Goal: Information Seeking & Learning: Find specific fact

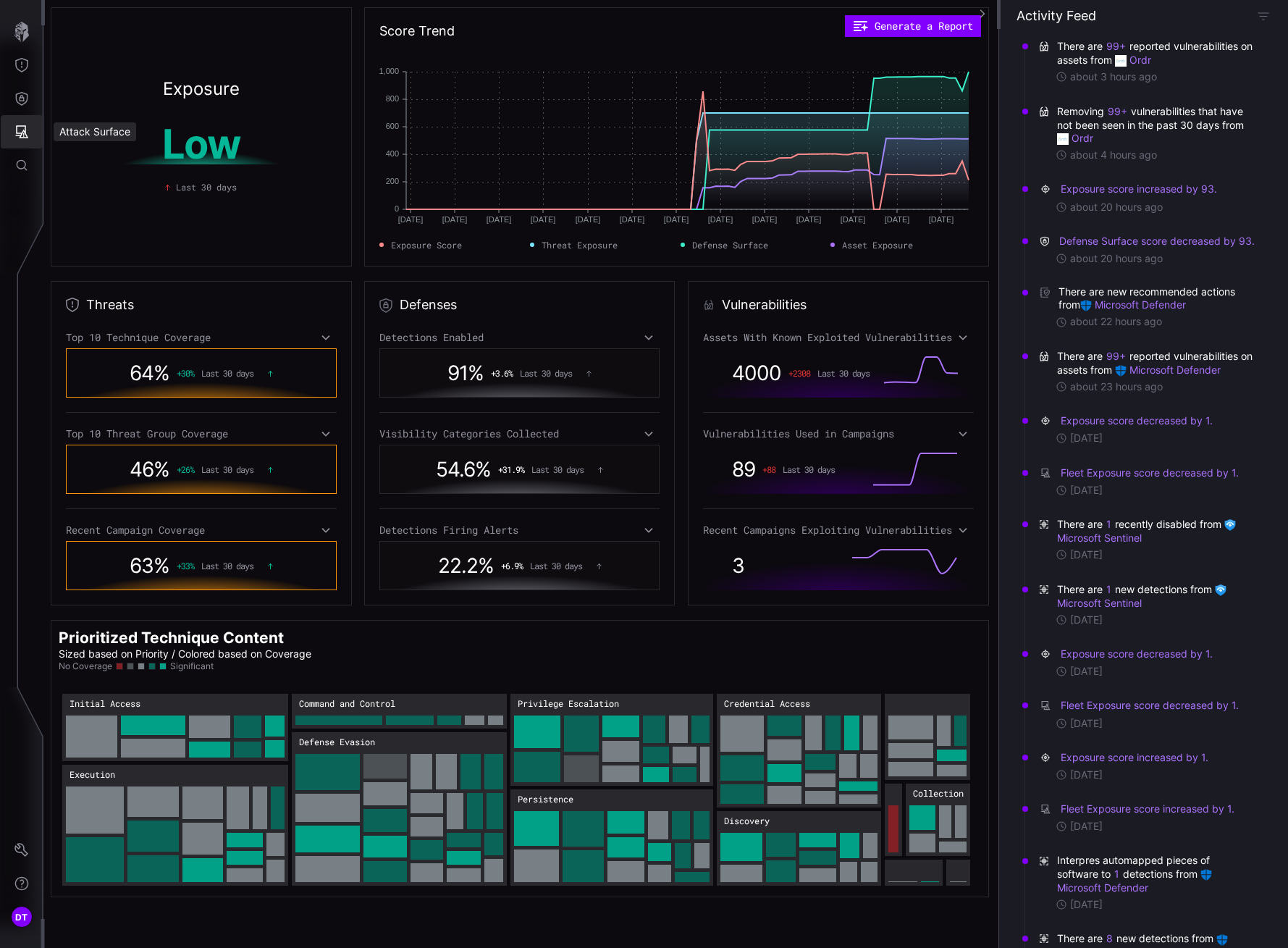
click at [22, 132] on icon "Attack Surface" at bounding box center [22, 131] width 13 height 13
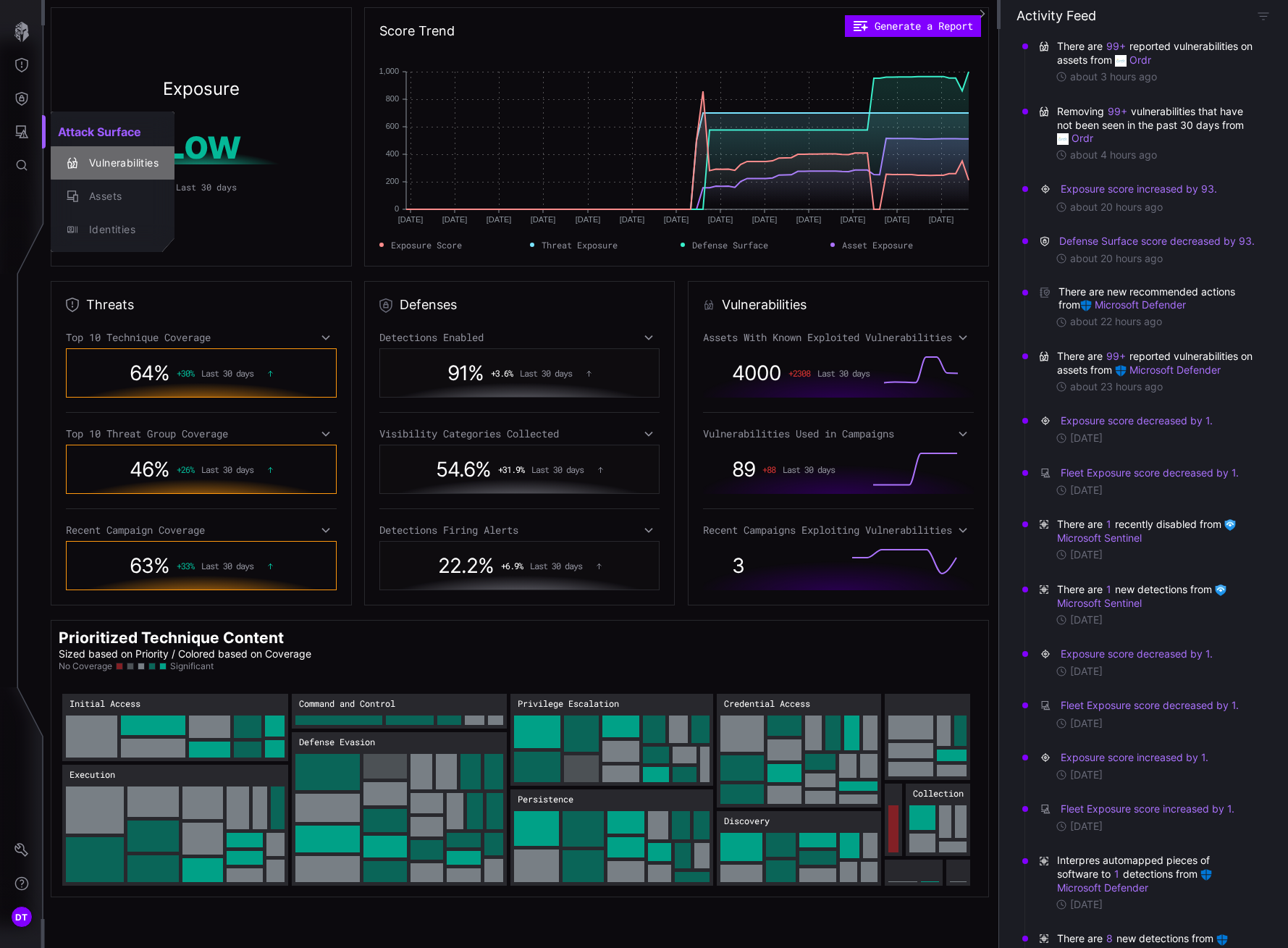
click at [99, 163] on div "Vulnerabilities" at bounding box center [120, 163] width 77 height 18
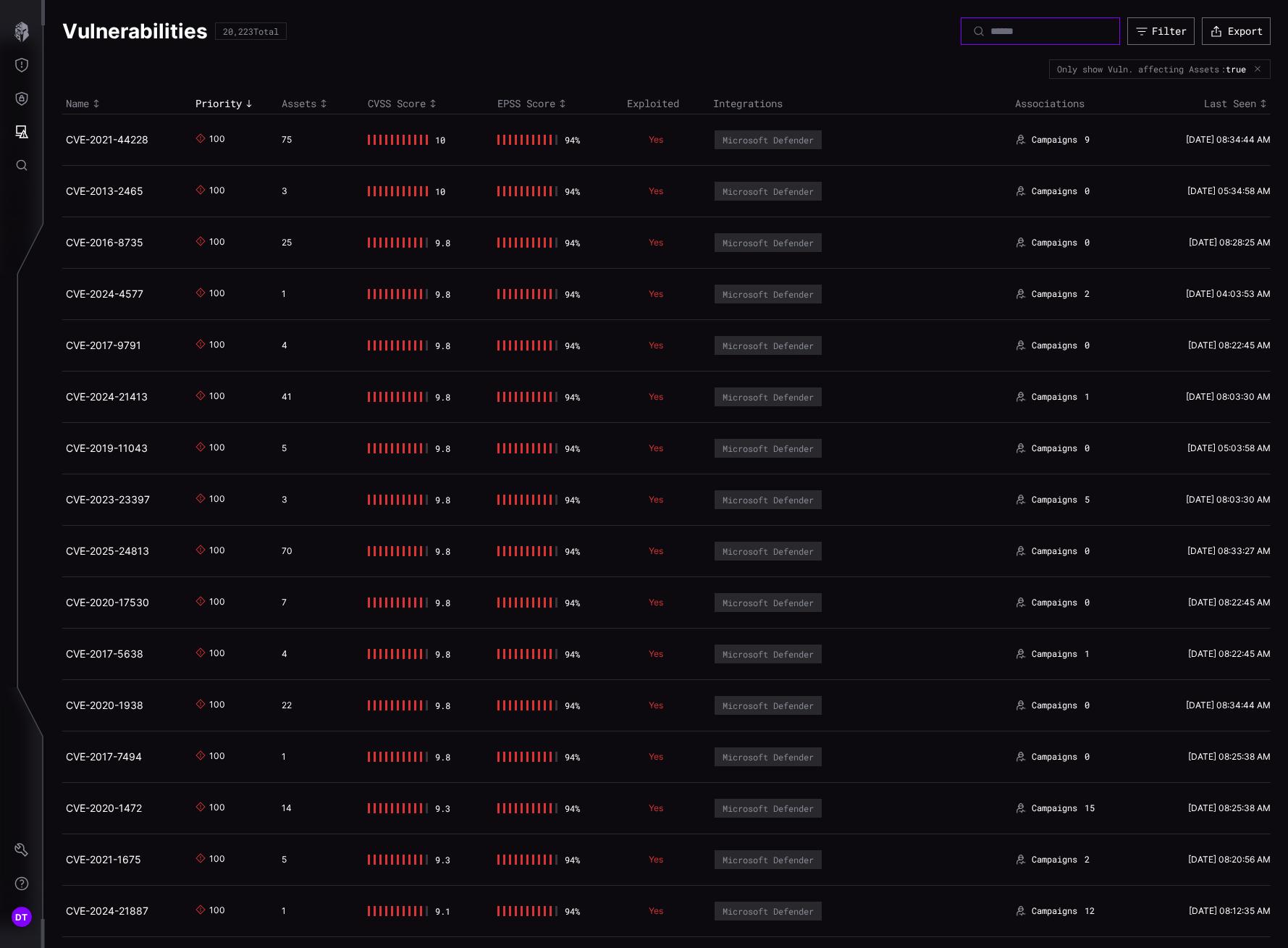
click at [991, 35] on input at bounding box center [1042, 31] width 102 height 13
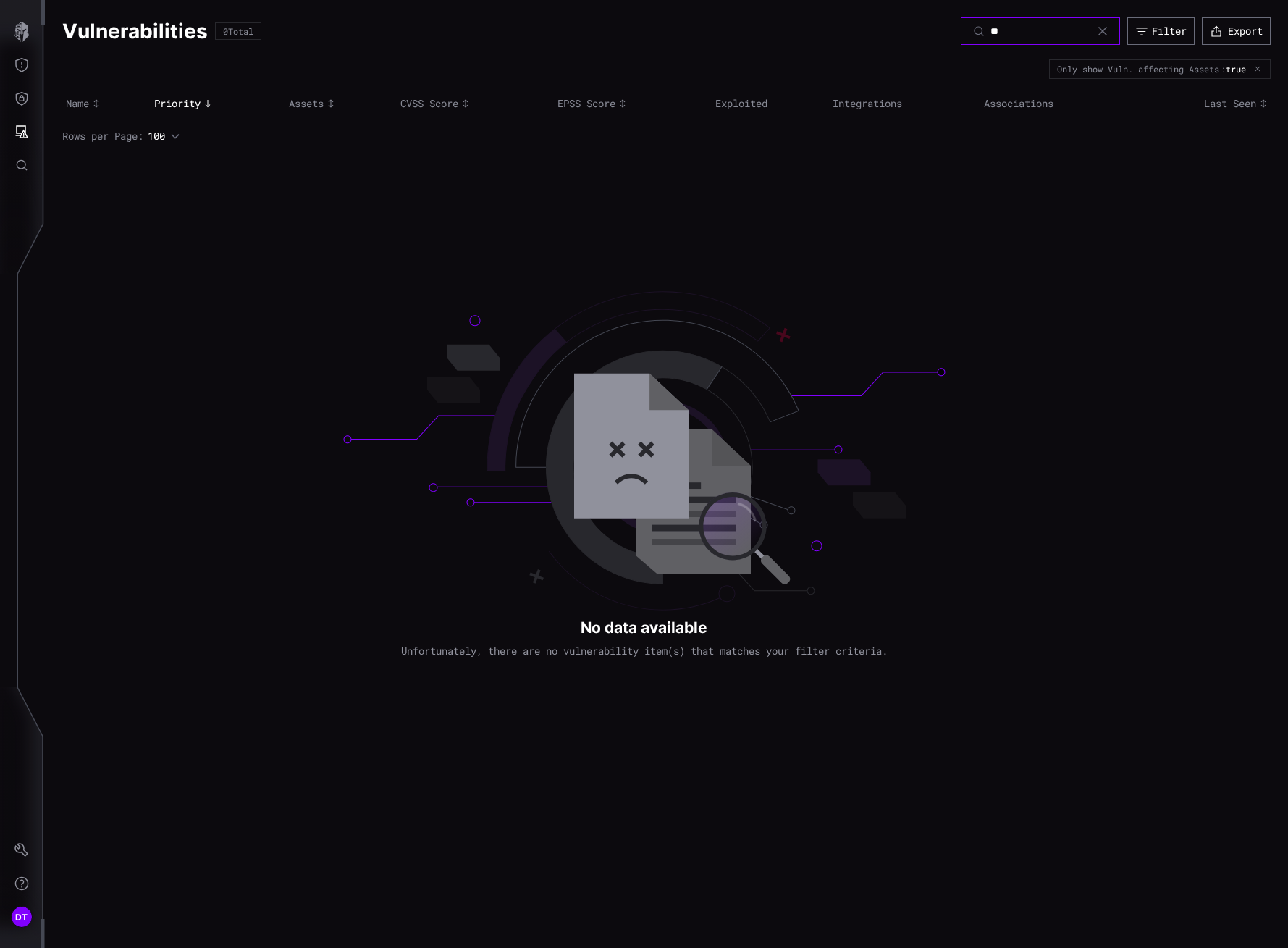
type input "*"
type input "**********"
click at [21, 128] on icon "Attack Surface" at bounding box center [21, 132] width 14 height 14
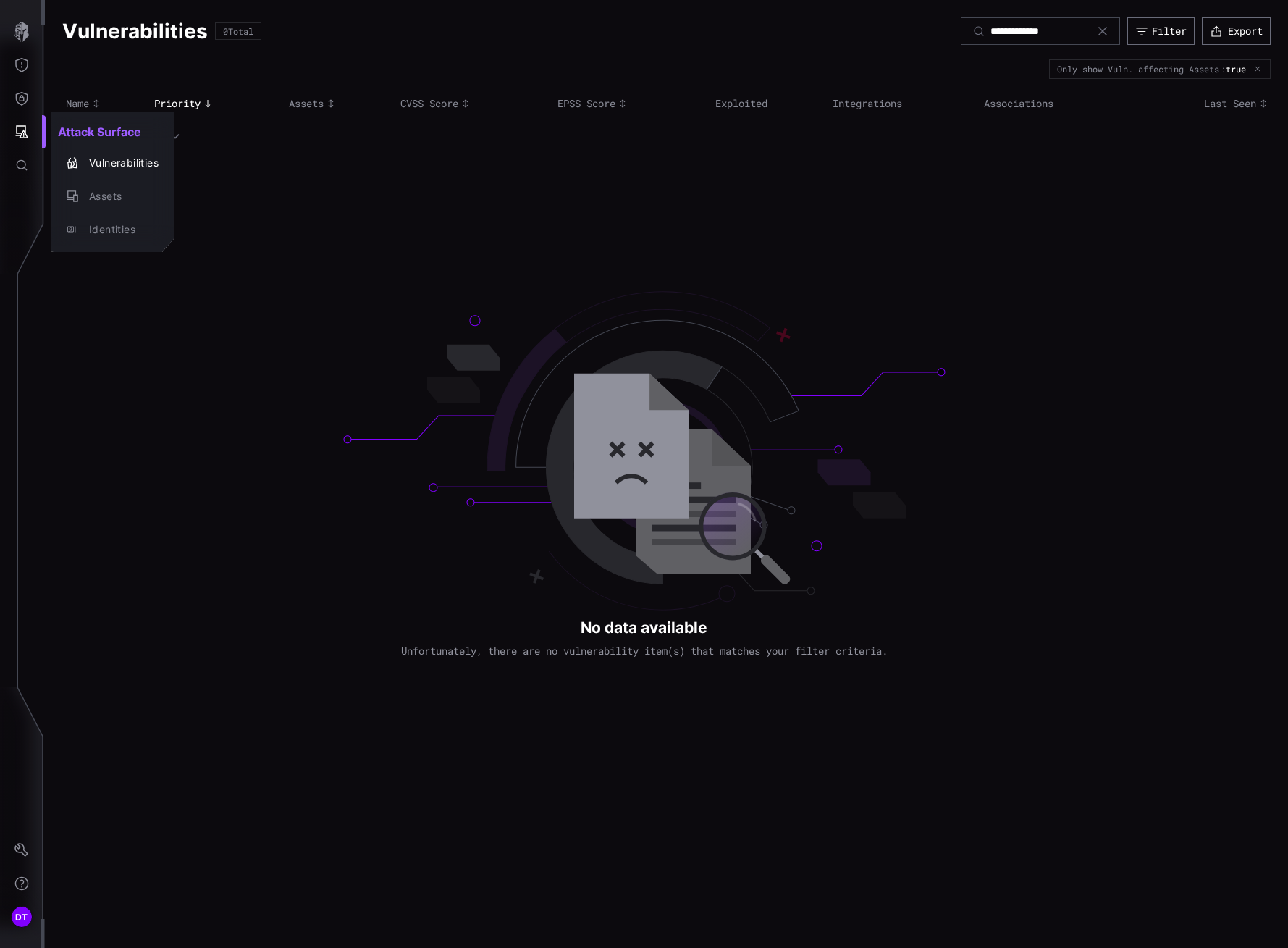
click at [21, 95] on div at bounding box center [644, 474] width 1288 height 948
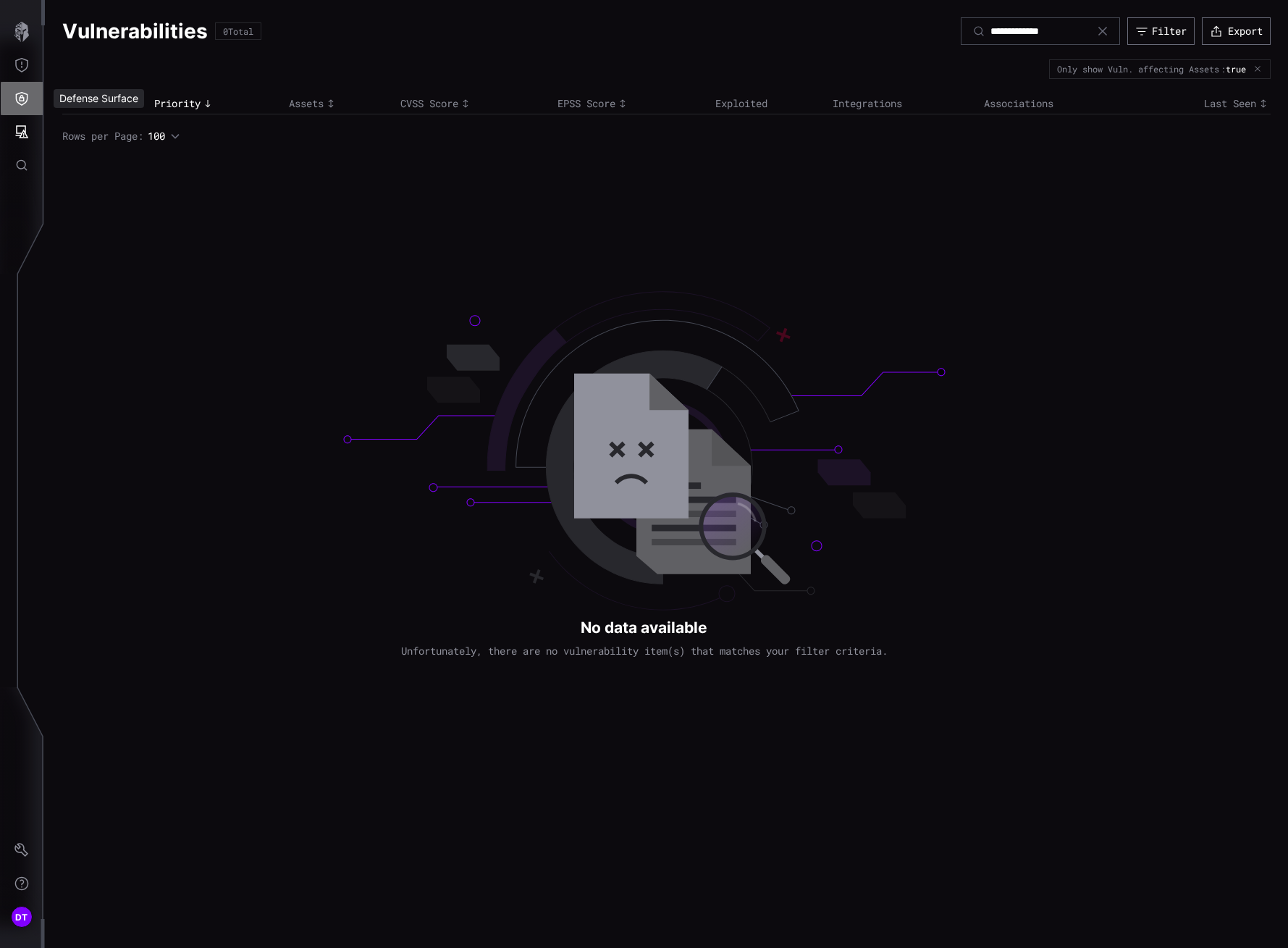
click at [21, 95] on icon "Defense Surface" at bounding box center [22, 98] width 12 height 13
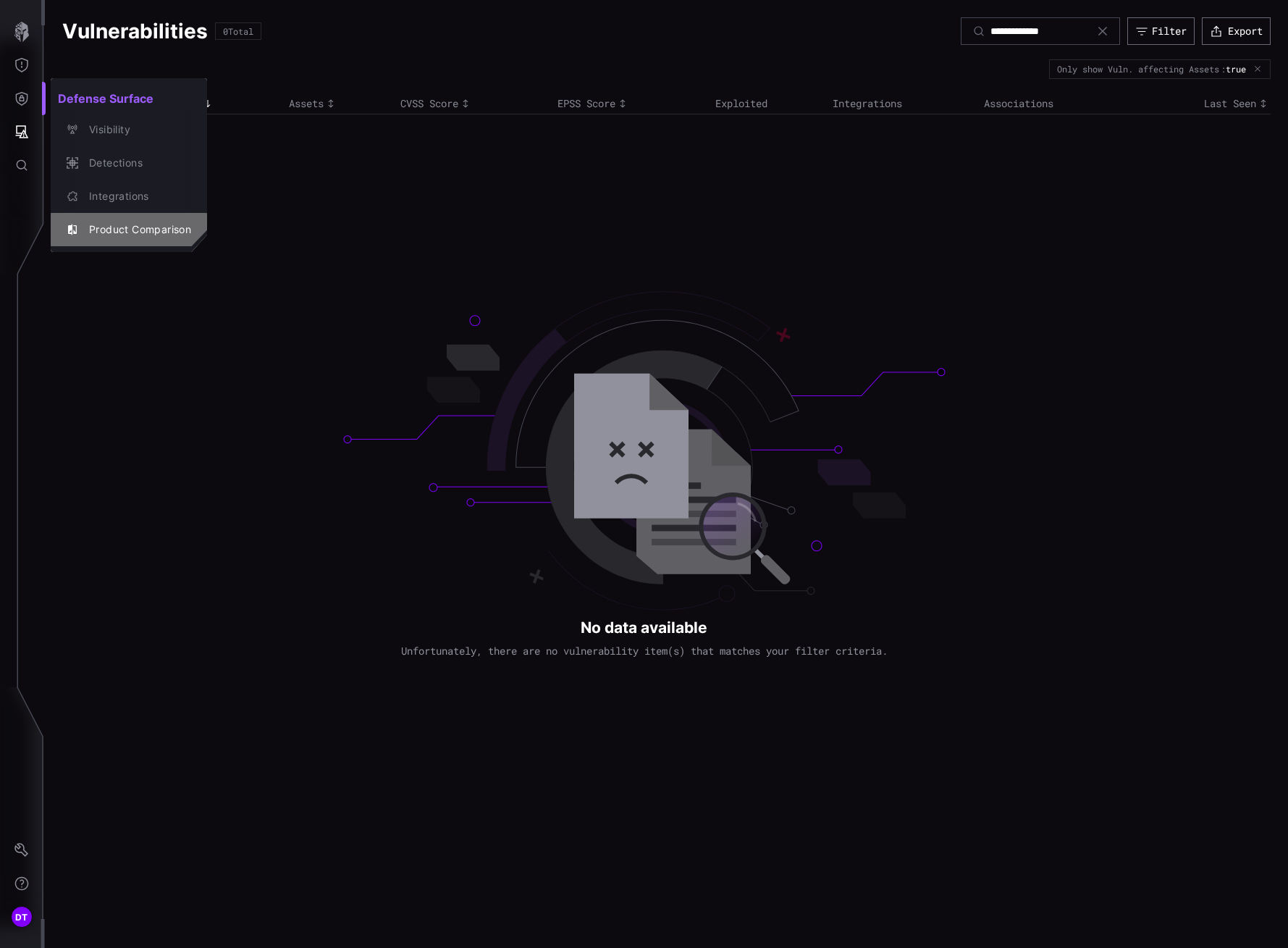
click at [105, 229] on div "Product Comparison" at bounding box center [136, 230] width 110 height 18
